Goal: Transaction & Acquisition: Obtain resource

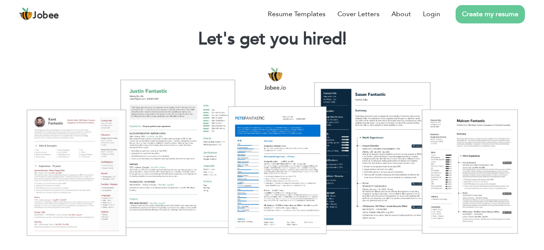
scroll to position [88, 0]
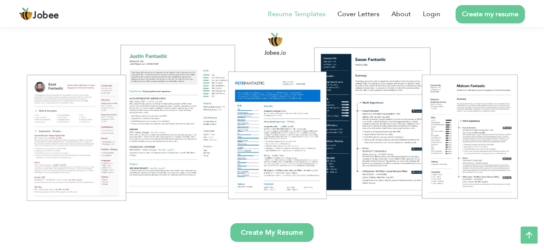
click at [299, 15] on link "Resume Templates" at bounding box center [297, 14] width 58 height 10
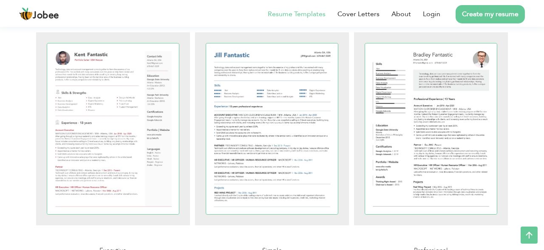
scroll to position [88, 0]
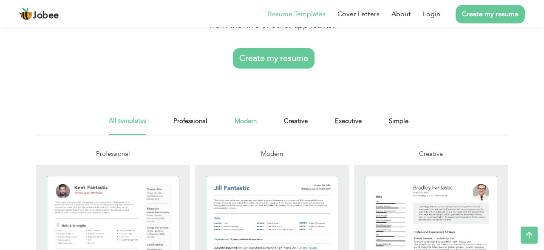
click at [245, 121] on link "Modern" at bounding box center [246, 125] width 22 height 19
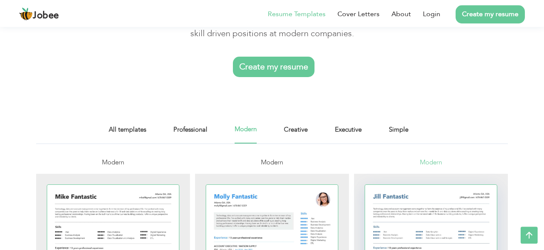
scroll to position [44, 0]
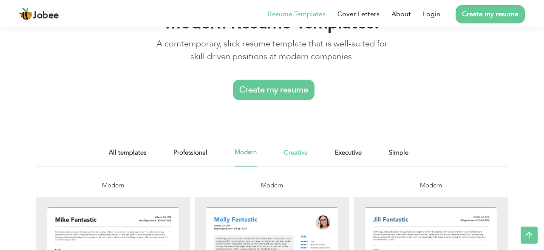
click at [300, 151] on link "Creative" at bounding box center [296, 156] width 24 height 19
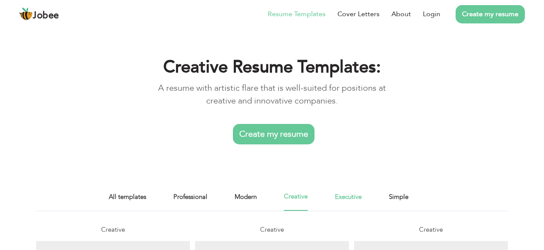
click at [362, 195] on link "Executive" at bounding box center [348, 200] width 27 height 19
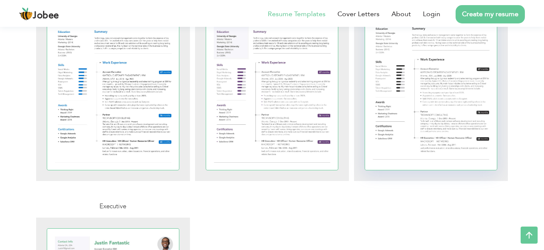
scroll to position [177, 0]
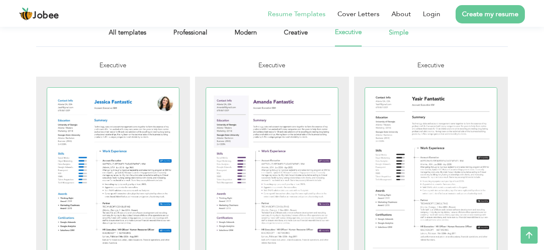
click at [403, 46] on link "Simple" at bounding box center [399, 36] width 20 height 19
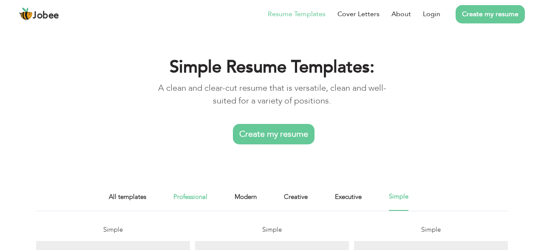
click at [186, 194] on link "Professional" at bounding box center [191, 200] width 34 height 19
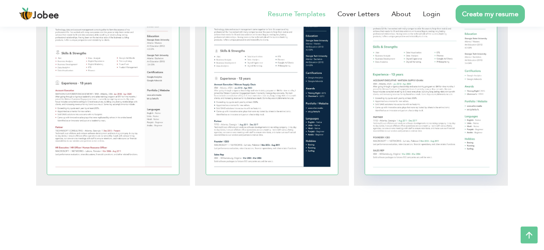
scroll to position [487, 0]
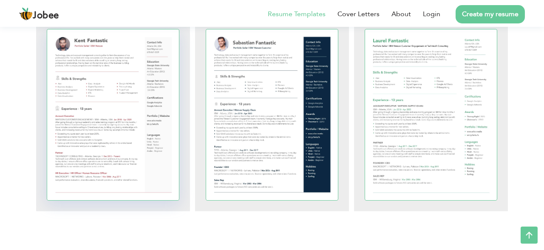
click at [98, 83] on div at bounding box center [113, 114] width 132 height 171
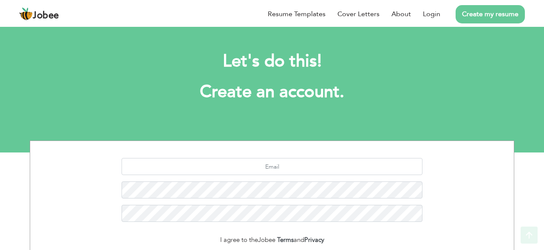
click at [486, 85] on h1 "Create an account." at bounding box center [272, 92] width 459 height 22
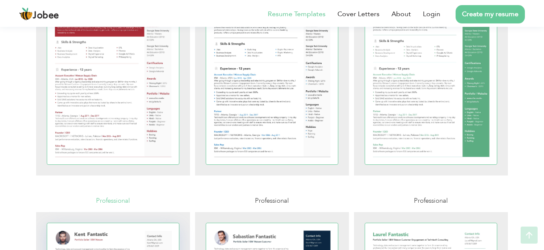
scroll to position [177, 0]
